Goal: Task Accomplishment & Management: Use online tool/utility

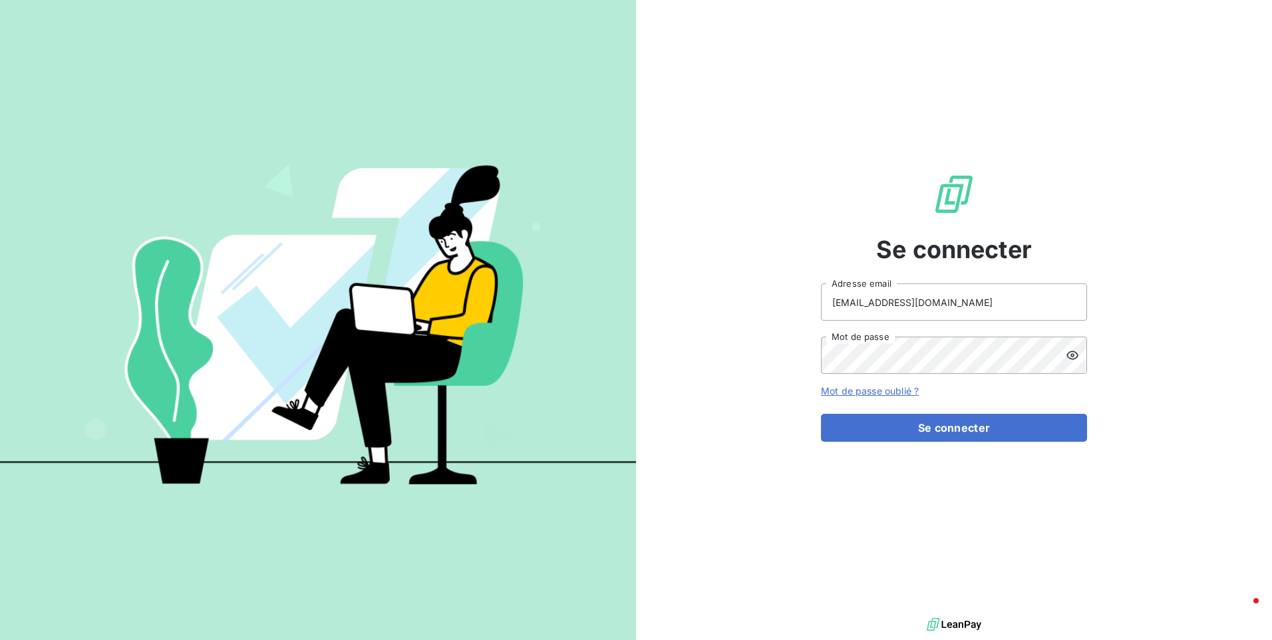
click at [960, 408] on form "[EMAIL_ADDRESS][DOMAIN_NAME] Adresse email Mot de passe Mot de passe oublié ? S…" at bounding box center [954, 362] width 266 height 158
click at [956, 419] on button "Se connecter" at bounding box center [954, 428] width 266 height 28
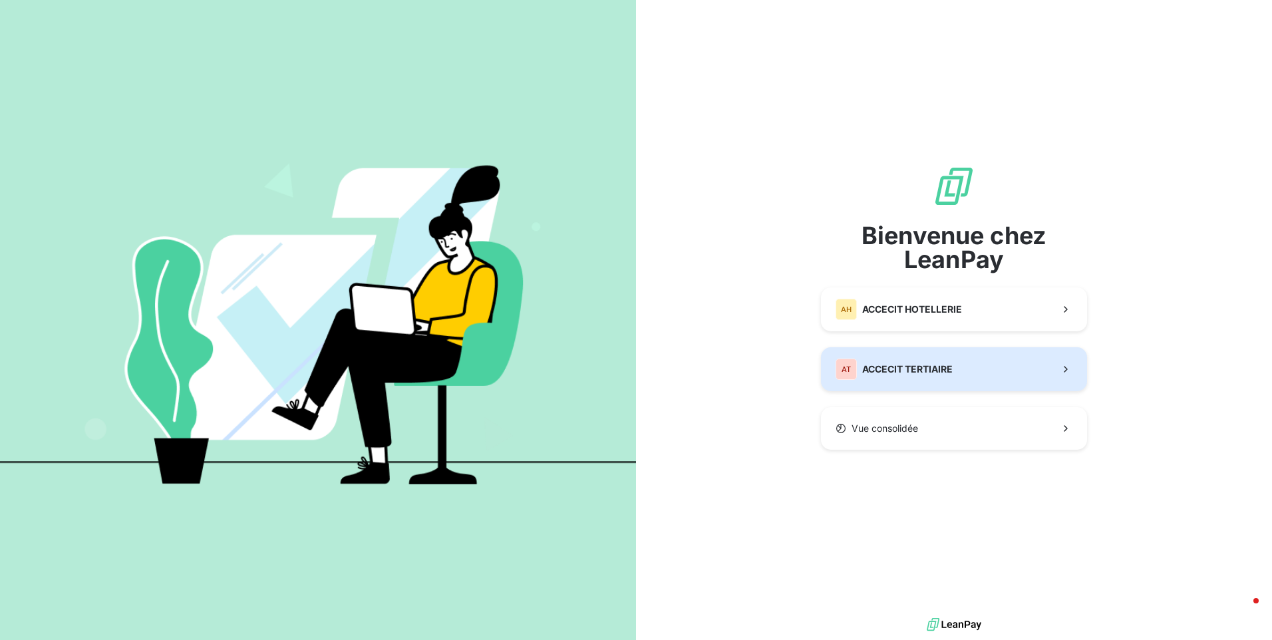
click at [934, 367] on span "ACCECIT TERTIAIRE" at bounding box center [907, 369] width 90 height 13
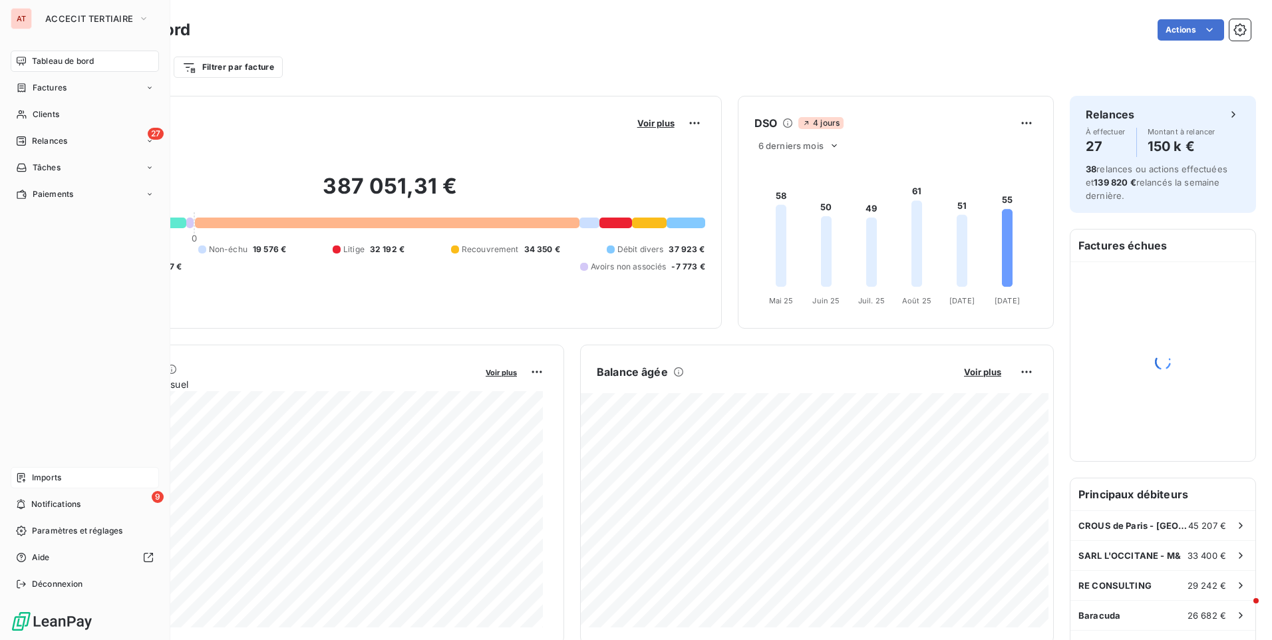
click at [64, 474] on div "Imports" at bounding box center [85, 477] width 148 height 21
